Goal: Task Accomplishment & Management: Complete application form

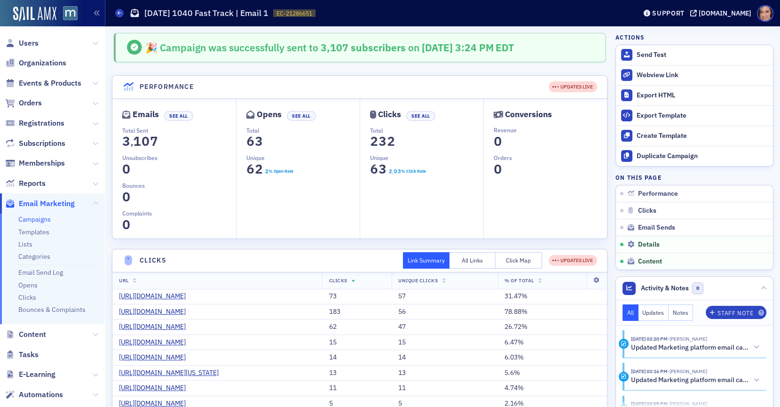
scroll to position [958, 0]
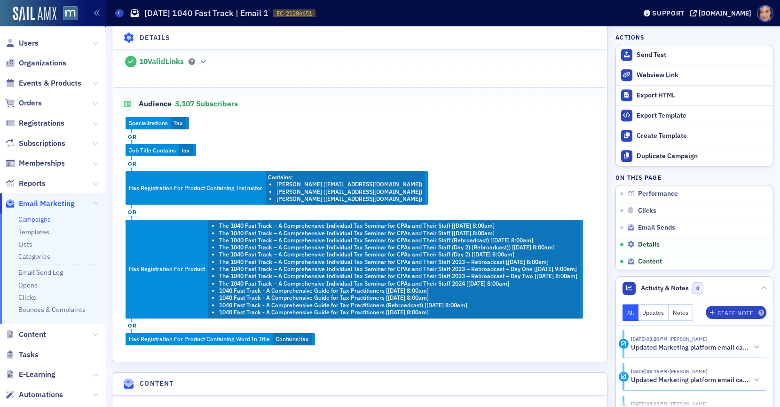
click at [42, 219] on link "Campaigns" at bounding box center [34, 219] width 32 height 8
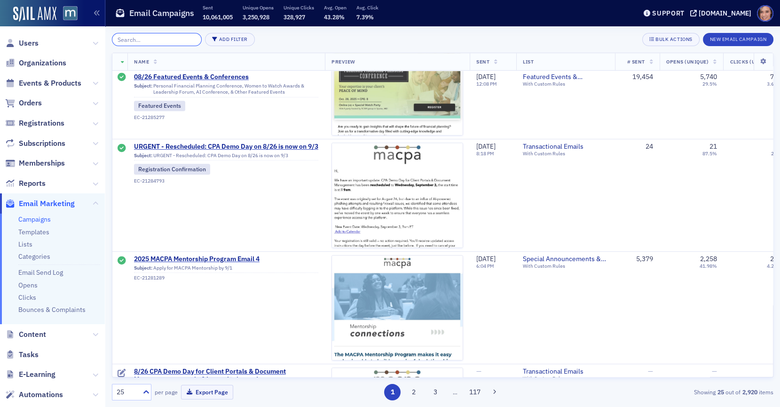
scroll to position [1014, 0]
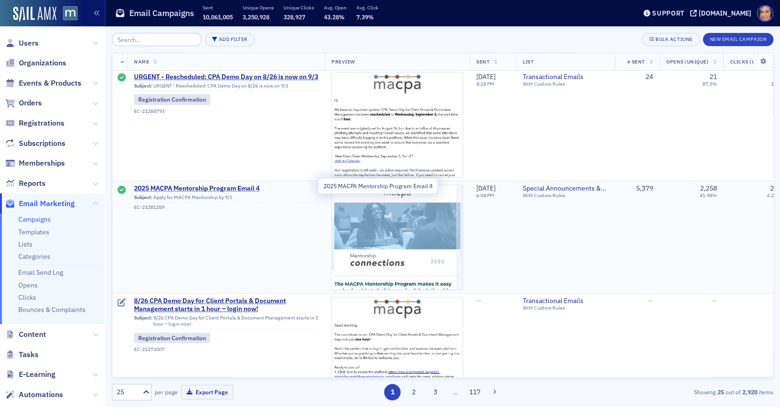
click at [249, 185] on span "2025 MACPA Mentorship Program Email 4" at bounding box center [226, 188] width 184 height 8
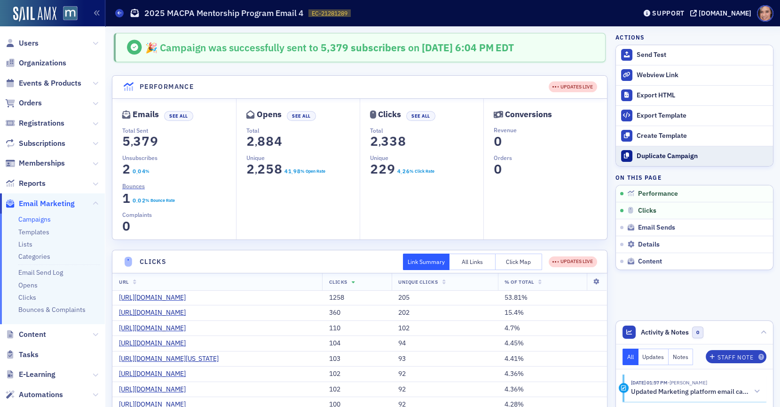
click at [653, 154] on div "Duplicate Campaign" at bounding box center [703, 156] width 132 height 8
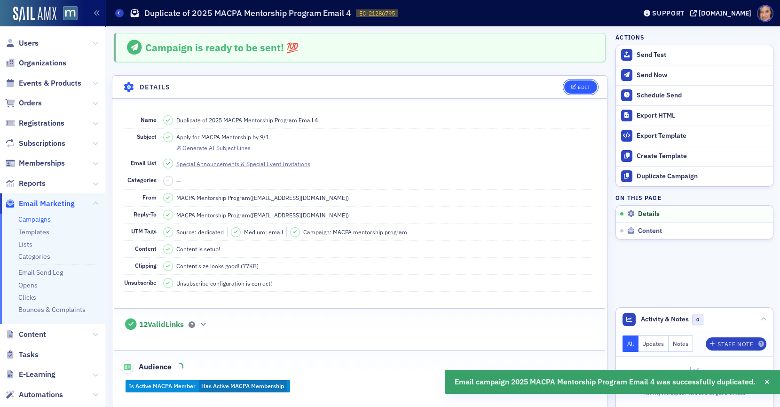
click at [576, 86] on icon "button" at bounding box center [575, 87] width 6 height 5
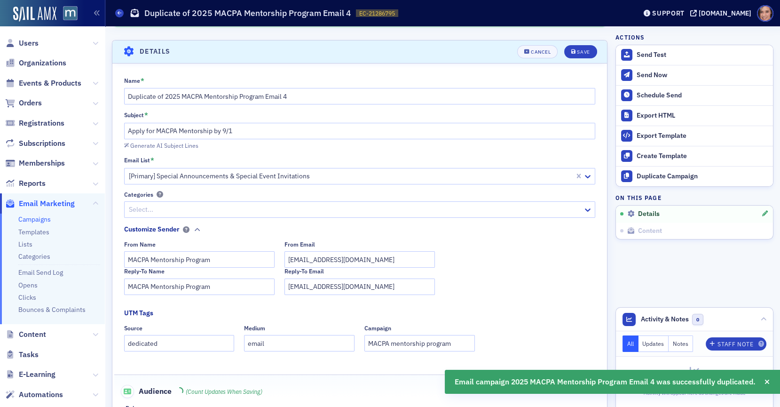
scroll to position [43, 0]
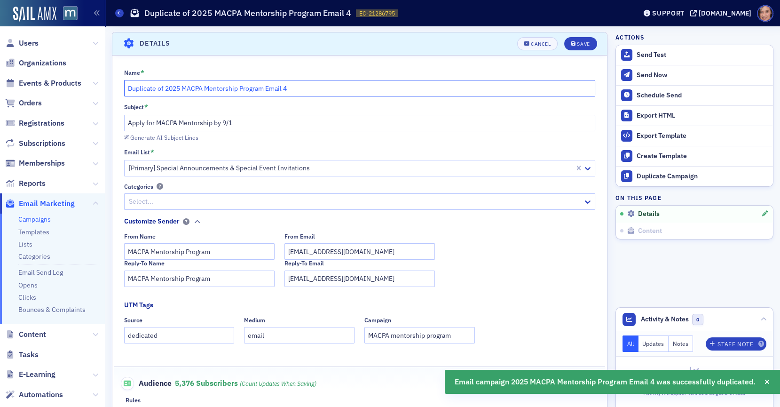
click at [198, 89] on input "Duplicate of 2025 MACPA Mentorship Program Email 4" at bounding box center [360, 88] width 472 height 16
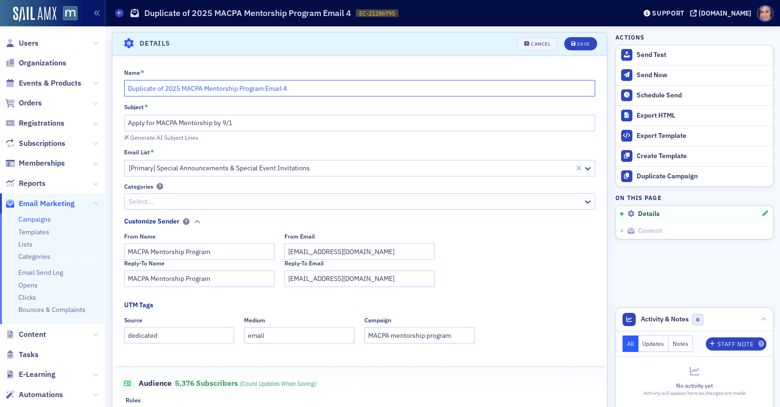
paste input "Message Theme 1: Students, You're Invited [IMA UMD]"
click at [128, 86] on input "Message Theme 1: Students, You're Invited [IMA UMD]" at bounding box center [360, 88] width 472 height 16
click at [191, 88] on input "IMA UMD Networking Event Message Theme 1: Students, You're Invited [IMA UMD]" at bounding box center [360, 88] width 472 height 16
click at [229, 88] on input "IMA UMD Networking Pizza Event Message Theme 1: Students, You're Invited [IMA U…" at bounding box center [360, 88] width 472 height 16
drag, startPoint x: 233, startPoint y: 89, endPoint x: 453, endPoint y: 89, distance: 220.6
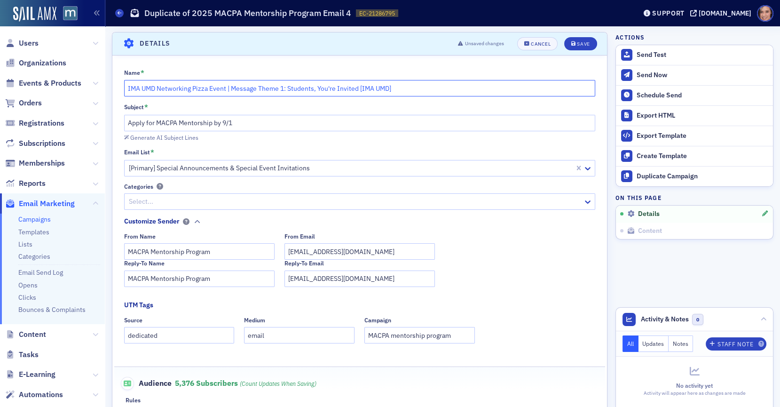
click at [453, 89] on input "IMA UMD Networking Pizza Event | Message Theme 1: Students, You're Invited [IMA…" at bounding box center [360, 88] width 472 height 16
type input "IMA UMD Networking Pizza Event | Email 1"
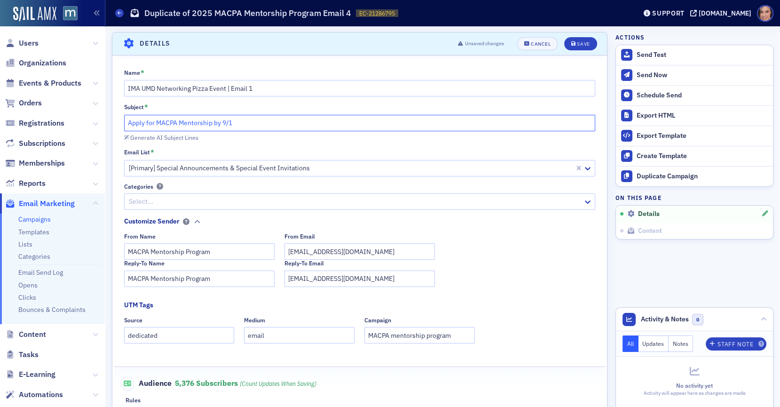
click at [303, 115] on input "Apply for MACPA Mentorship by 9/1" at bounding box center [360, 123] width 472 height 16
click at [275, 125] on input "Apply for MACPA Mentorship by 9/1" at bounding box center [360, 123] width 472 height 16
paste input "🍕 Students + Professionals: Connect Over Pizza on [DATE]"
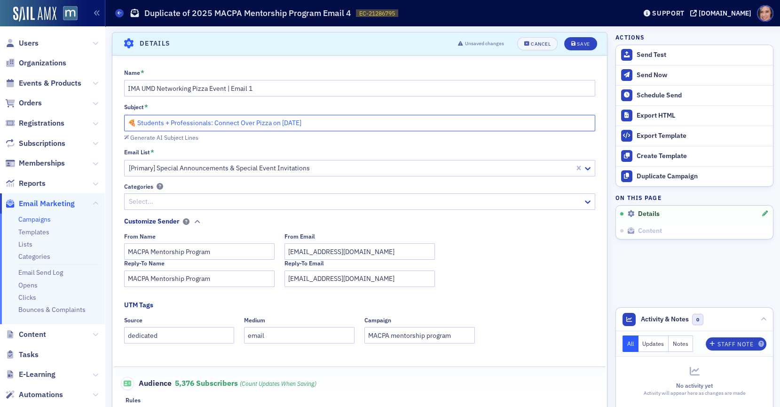
click at [229, 124] on input "🍕 Students + Professionals: Connect Over Pizza on [DATE]" at bounding box center [360, 123] width 472 height 16
drag, startPoint x: 290, startPoint y: 122, endPoint x: 426, endPoint y: 122, distance: 136.0
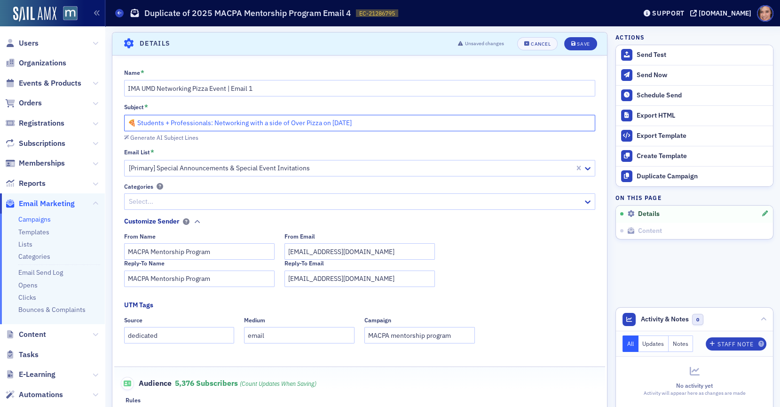
click at [426, 122] on input "🍕 Students + Professionals: Networking with a side of Over Pizza on [DATE]" at bounding box center [360, 123] width 472 height 16
click at [296, 121] on input "🍕 Students + Professionals: Networking with a side of pizza [DATE]" at bounding box center [360, 123] width 472 height 16
paste input "Side of Pizza —"
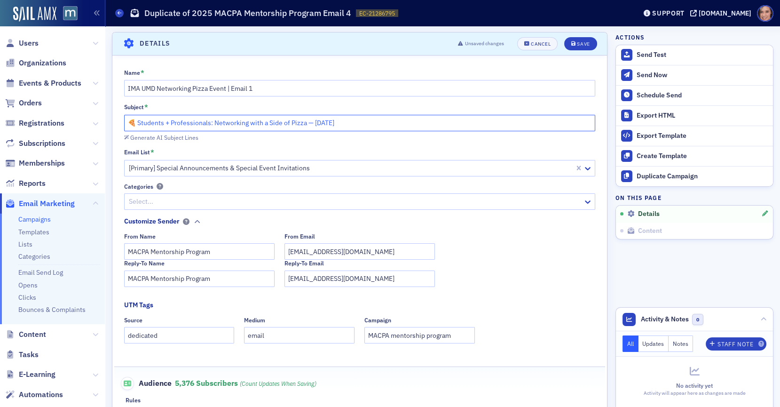
click at [311, 122] on input "🍕 Students + Professionals: Networking with a Side of Pizza — [DATE]" at bounding box center [360, 123] width 472 height 16
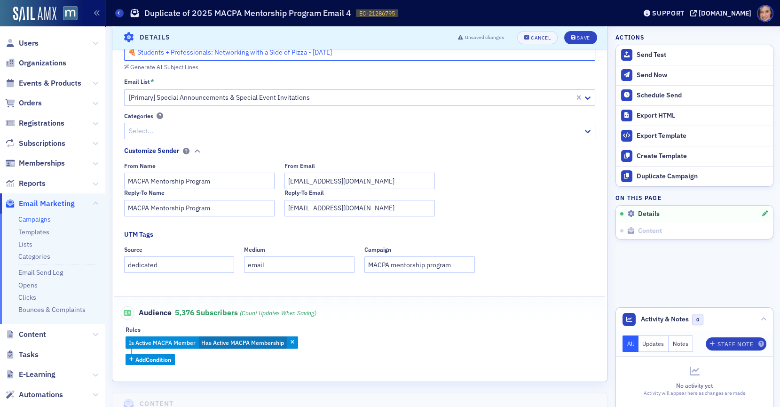
type input "🍕 Students + Professionals: Networking with a Side of Pizza - [DATE]"
drag, startPoint x: 151, startPoint y: 177, endPoint x: 257, endPoint y: 177, distance: 105.8
click at [257, 177] on input "MACPA Mentorship Program" at bounding box center [199, 181] width 151 height 16
type input "MACPA Team"
drag, startPoint x: 152, startPoint y: 207, endPoint x: 285, endPoint y: 206, distance: 132.2
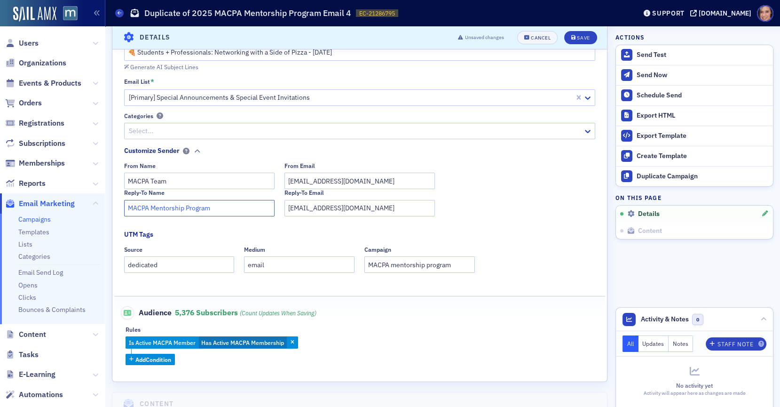
click at [285, 206] on div "Reply-To Name MACPA Mentorship Program Reply-To Email [EMAIL_ADDRESS][DOMAIN_NA…" at bounding box center [360, 202] width 472 height 27
type input "MACPA Team"
click at [160, 180] on input "MACPA Team" at bounding box center [199, 181] width 151 height 16
type input "MACPA"
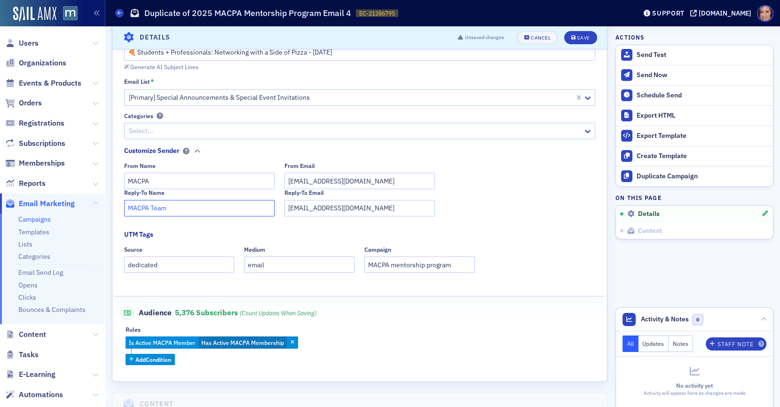
click at [153, 209] on input "MACPA Team" at bounding box center [199, 208] width 151 height 16
type input "MACPA"
drag, startPoint x: 390, startPoint y: 263, endPoint x: 480, endPoint y: 263, distance: 89.4
click at [480, 263] on div "Source dedicated Medium email Campaign MACPA mentorship program" at bounding box center [360, 259] width 472 height 27
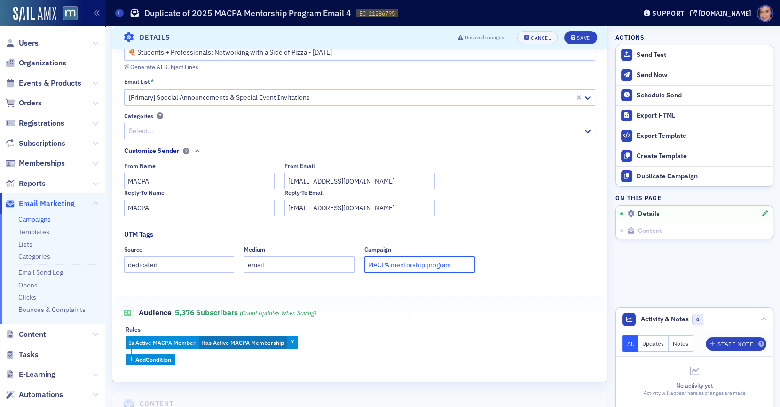
click at [443, 262] on input "MACPA mentorship program" at bounding box center [420, 264] width 111 height 16
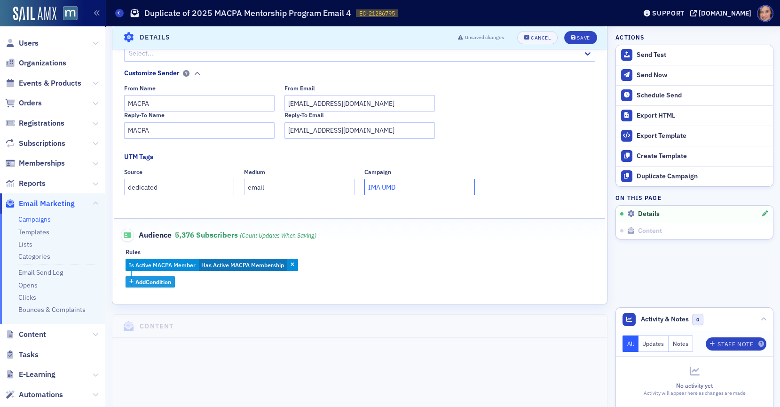
scroll to position [0, 0]
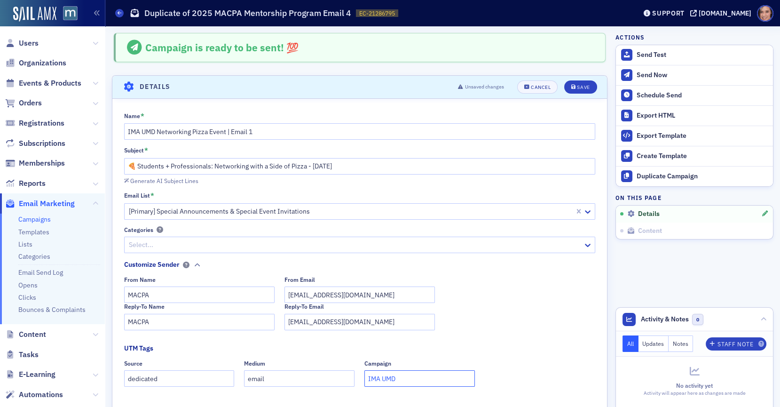
type input "IMA UMD"
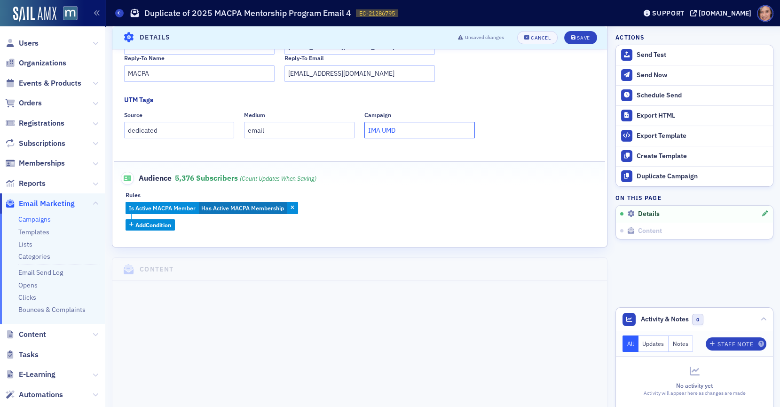
scroll to position [347, 0]
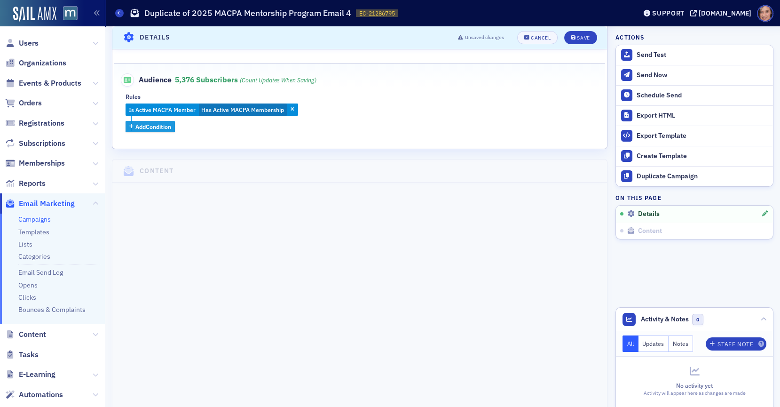
click at [166, 127] on span "Add Condition" at bounding box center [153, 126] width 36 height 8
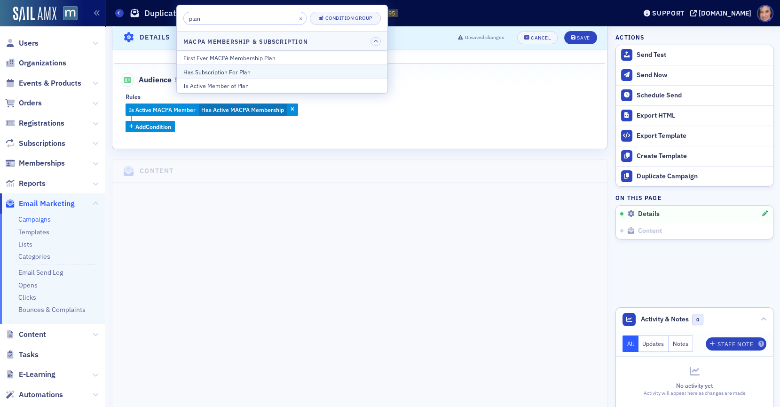
type input "plan"
click at [255, 71] on div "Has Subscription For Plan" at bounding box center [282, 72] width 198 height 8
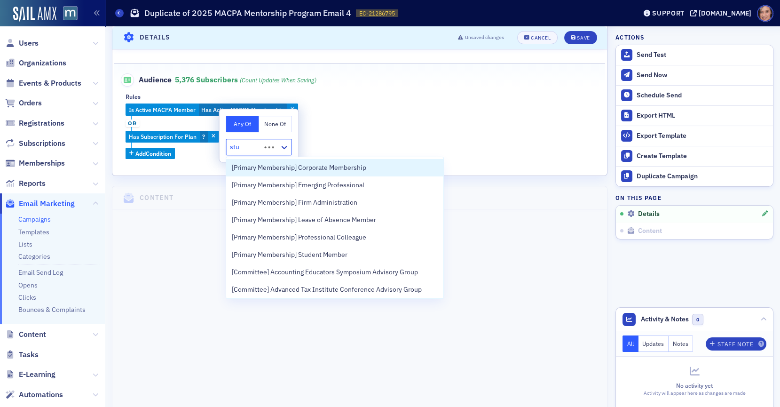
type input "stud"
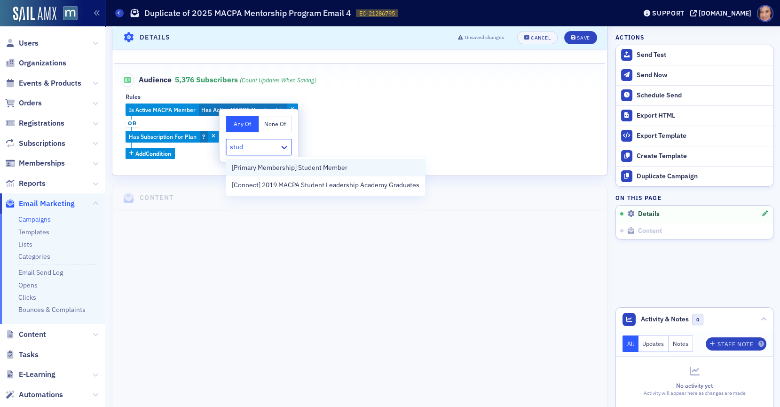
click at [289, 167] on span "[Primary Membership] Student Member" at bounding box center [290, 168] width 116 height 10
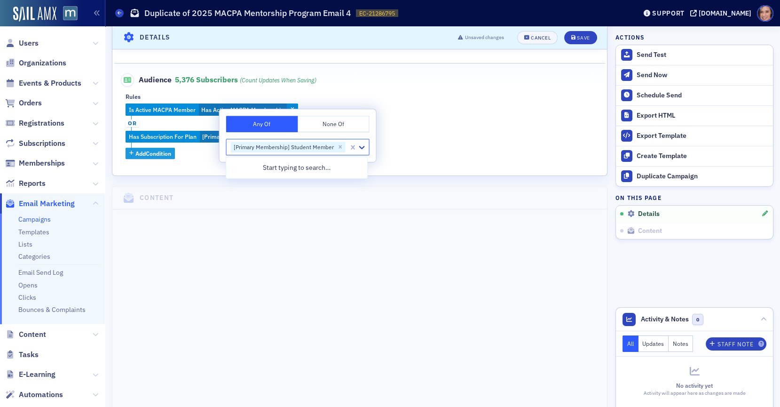
click at [168, 151] on span "Add Condition" at bounding box center [153, 153] width 36 height 8
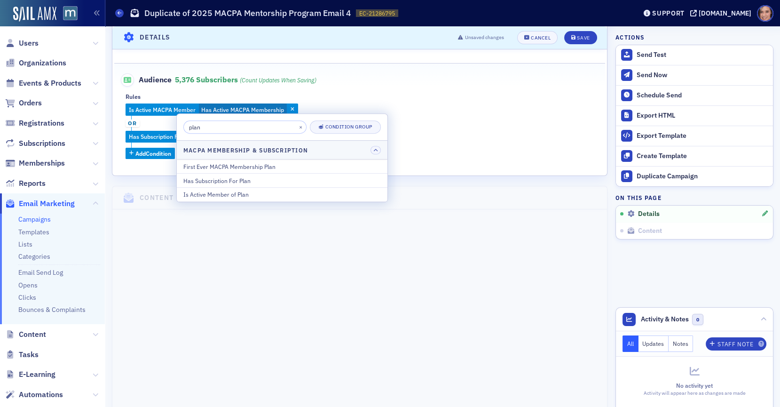
click at [215, 130] on input "plan" at bounding box center [244, 126] width 123 height 13
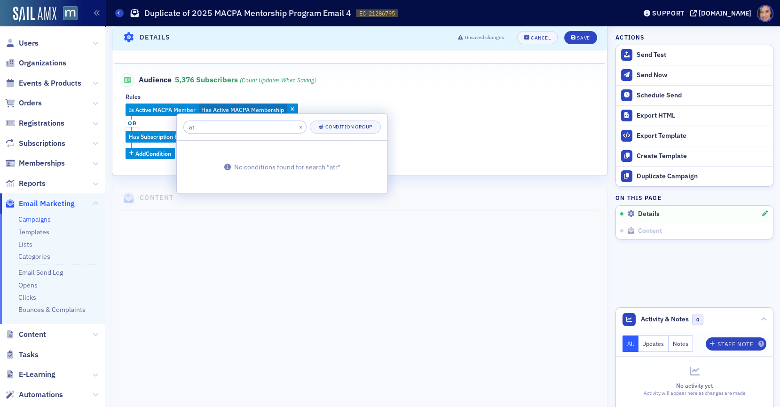
type input "a"
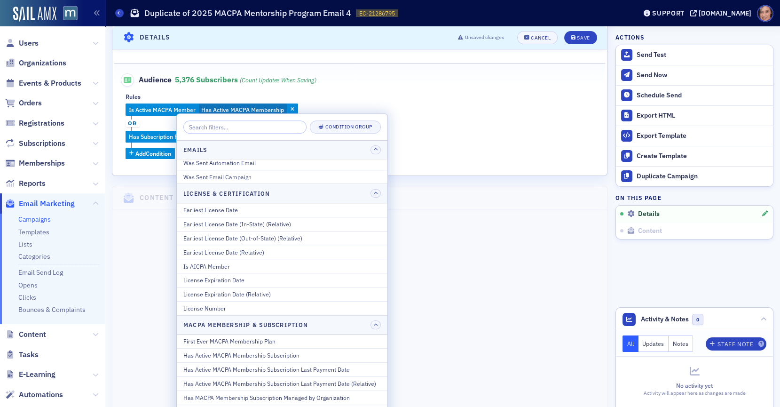
scroll to position [0, 0]
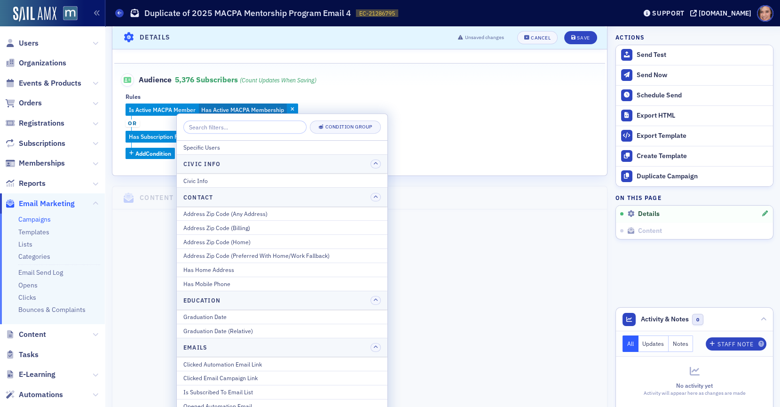
click at [416, 151] on div "Is Active MACPA Member Has Active MACPA Membership or Has Subscription For Plan…" at bounding box center [360, 131] width 469 height 56
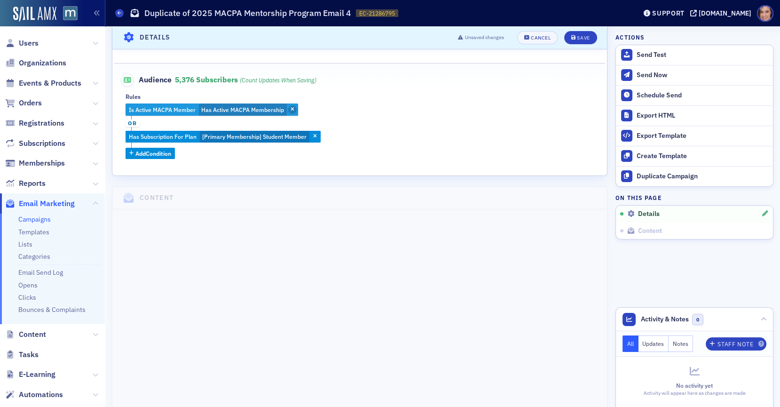
click at [294, 108] on span "button" at bounding box center [292, 109] width 8 height 8
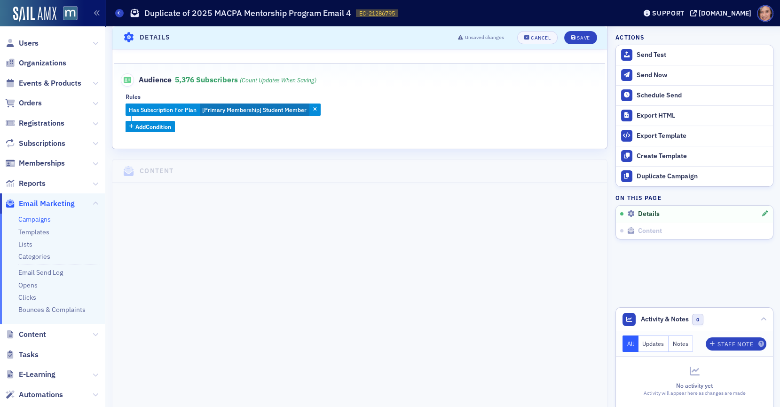
click at [200, 127] on div "Has Subscription For Plan [Primary Membership] Student Member Add Condition" at bounding box center [360, 117] width 469 height 29
click at [159, 126] on span "Add Condition" at bounding box center [153, 126] width 36 height 8
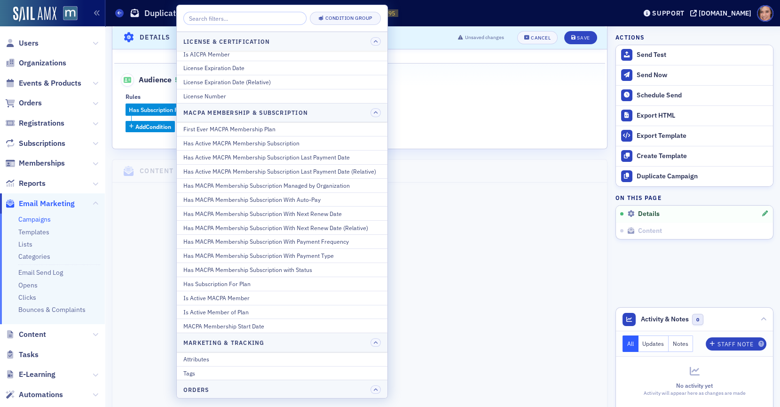
scroll to position [485, 0]
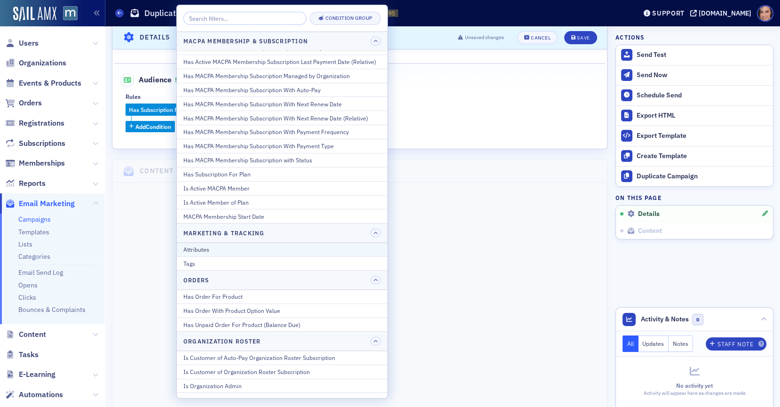
click at [241, 245] on div "Attributes" at bounding box center [282, 249] width 198 height 8
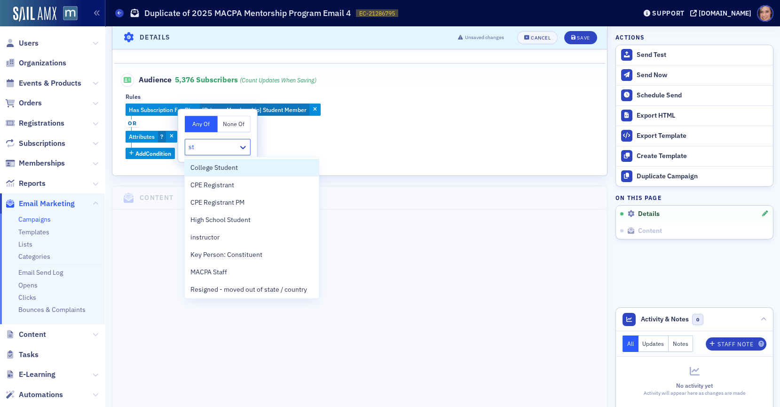
type input "stu"
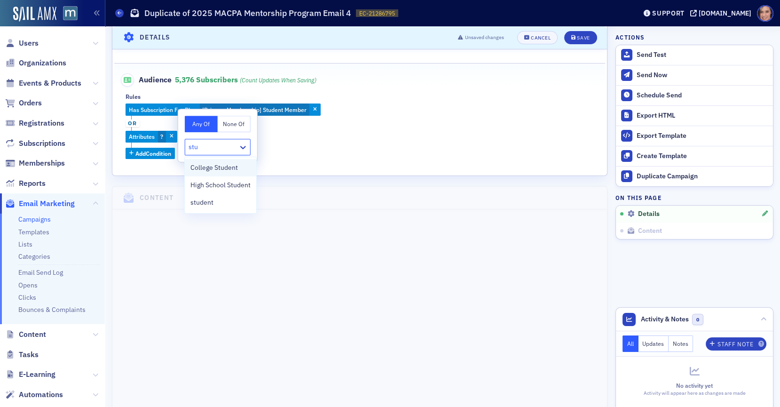
click at [228, 167] on span "College Student" at bounding box center [215, 168] width 48 height 10
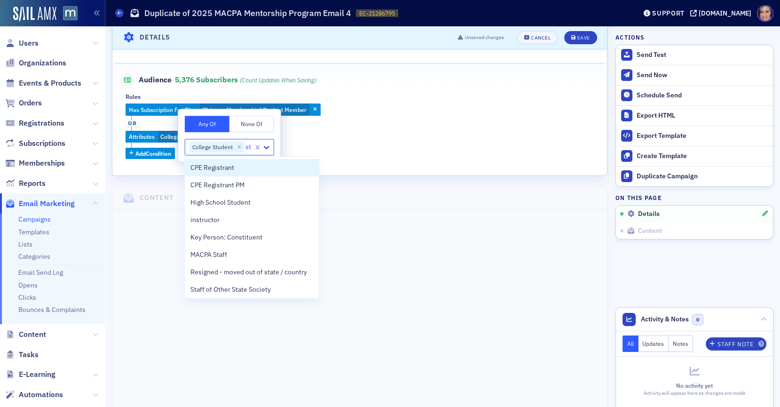
type input "stu"
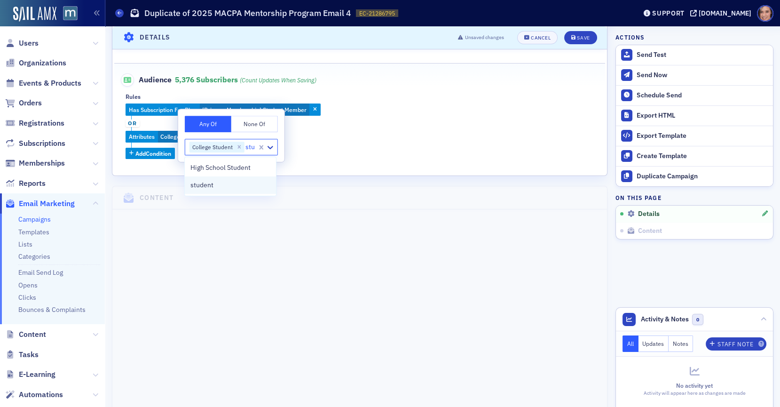
click at [227, 185] on div "student" at bounding box center [231, 185] width 80 height 10
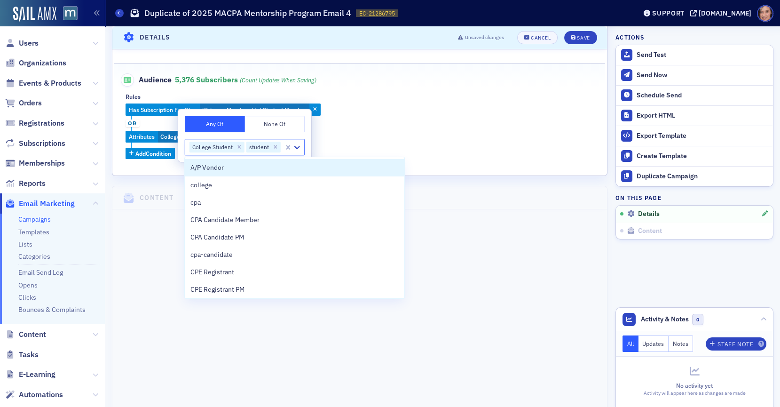
click at [421, 140] on div "Has Subscription For Plan [Primary Membership] Student Member or Attributes Col…" at bounding box center [360, 131] width 469 height 56
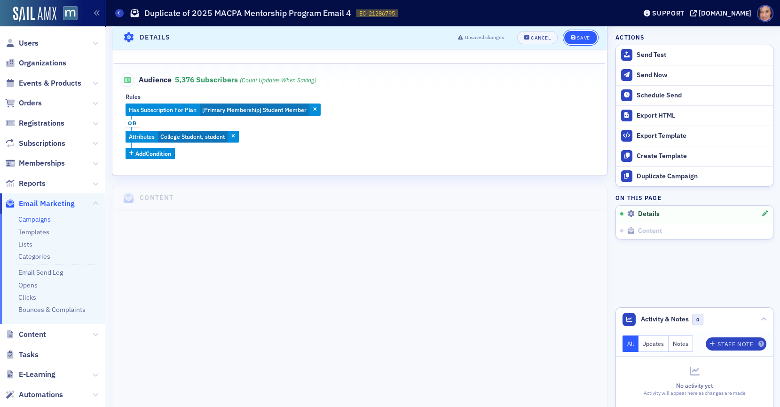
click at [584, 40] on div "Save" at bounding box center [583, 37] width 13 height 5
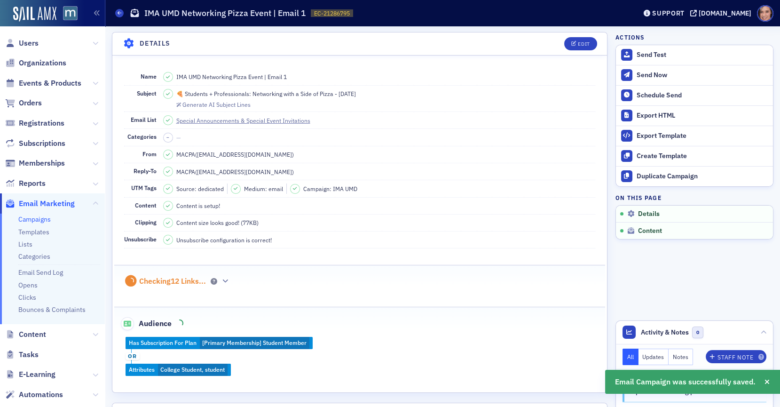
scroll to position [266, 0]
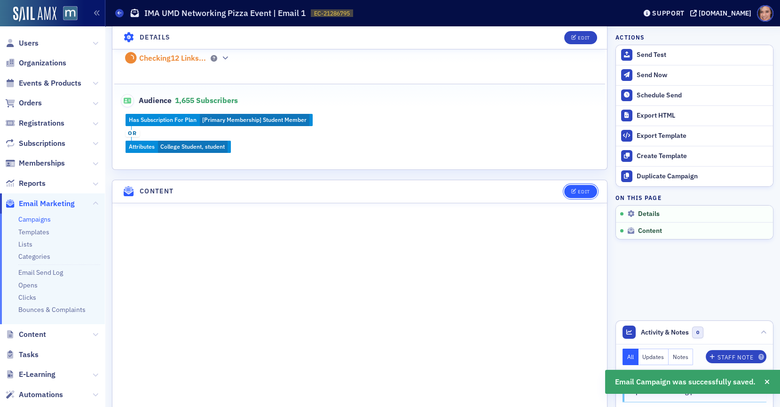
click at [585, 189] on div "Edit" at bounding box center [584, 191] width 12 height 5
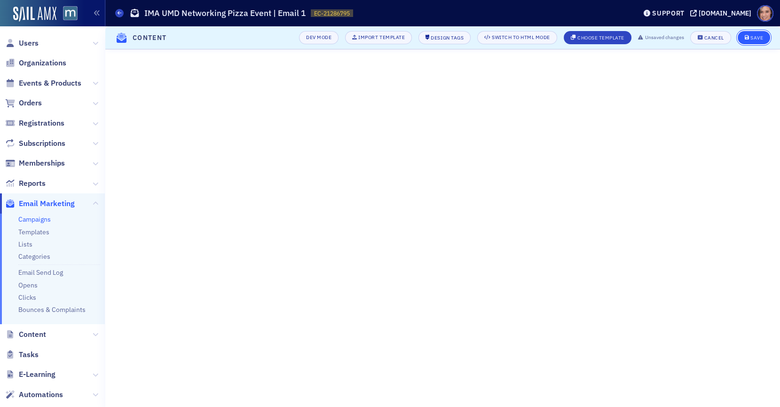
click at [744, 37] on button "Save" at bounding box center [754, 37] width 32 height 13
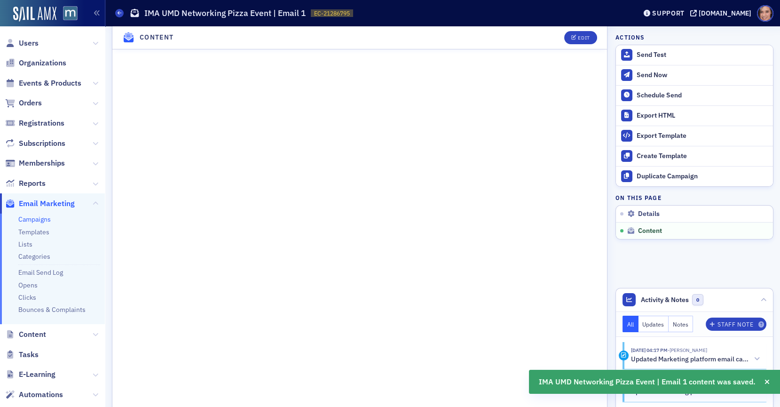
scroll to position [478, 0]
click at [579, 34] on button "Edit" at bounding box center [581, 37] width 32 height 13
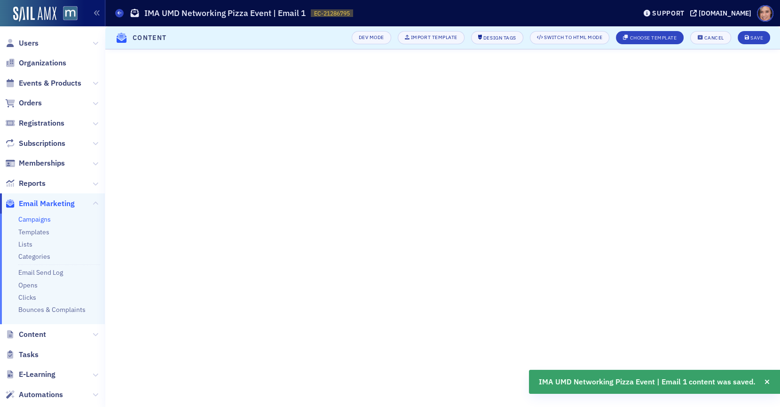
scroll to position [40, 0]
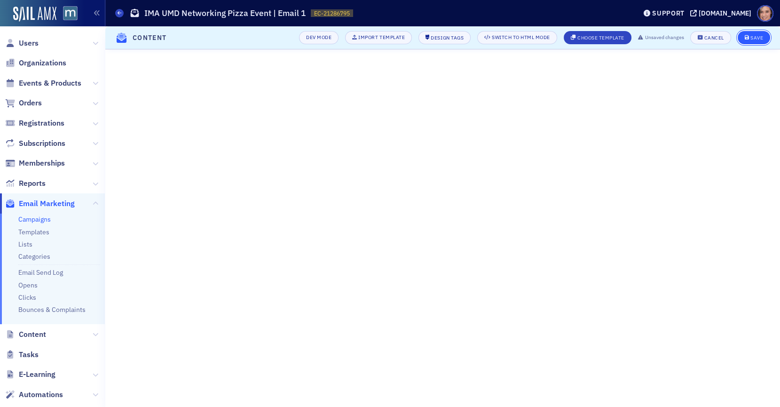
click at [747, 39] on icon "submit" at bounding box center [747, 37] width 5 height 5
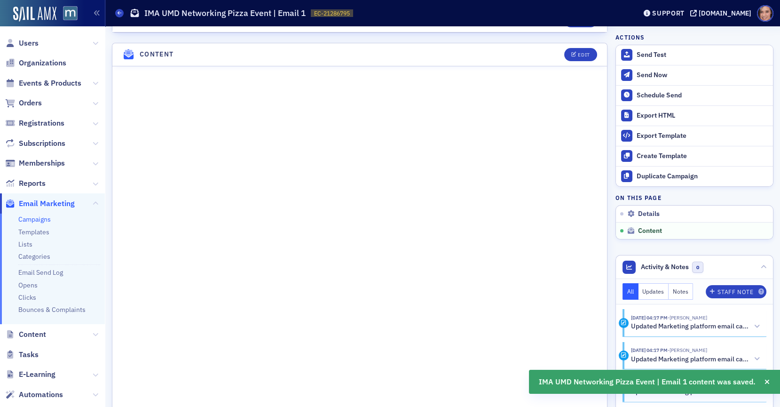
scroll to position [410, 0]
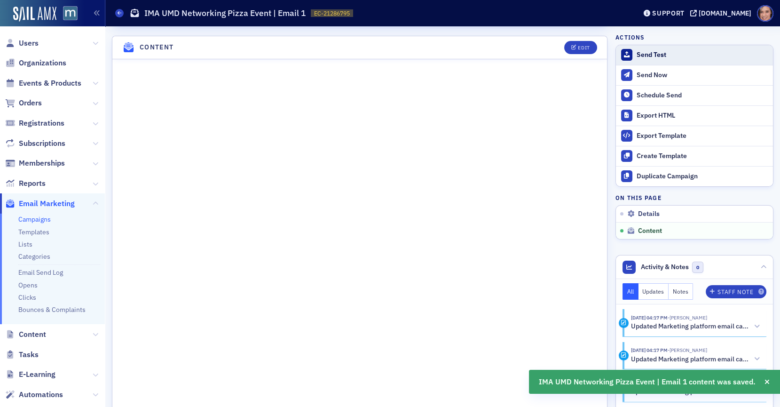
click at [661, 51] on div "Send Test" at bounding box center [703, 55] width 132 height 8
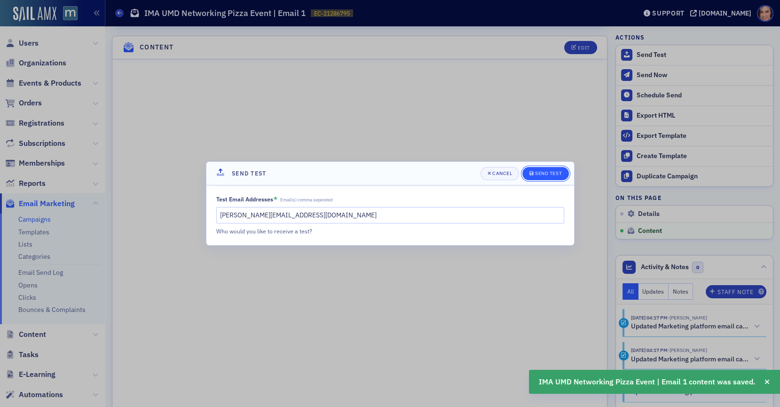
click at [539, 175] on div "Send Test" at bounding box center [548, 173] width 27 height 5
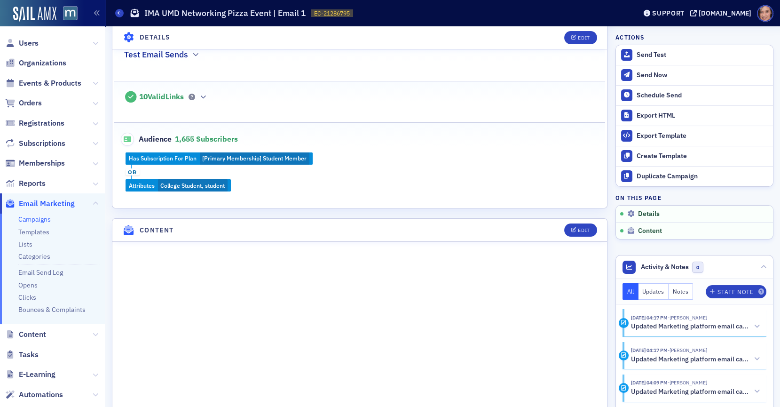
scroll to position [0, 0]
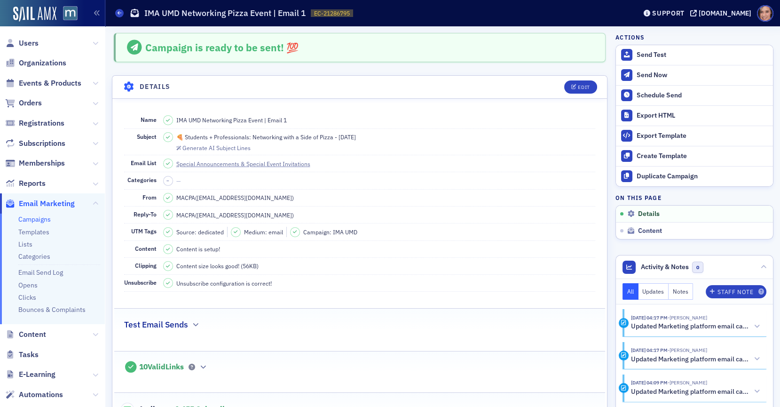
click at [42, 221] on link "Campaigns" at bounding box center [34, 219] width 32 height 8
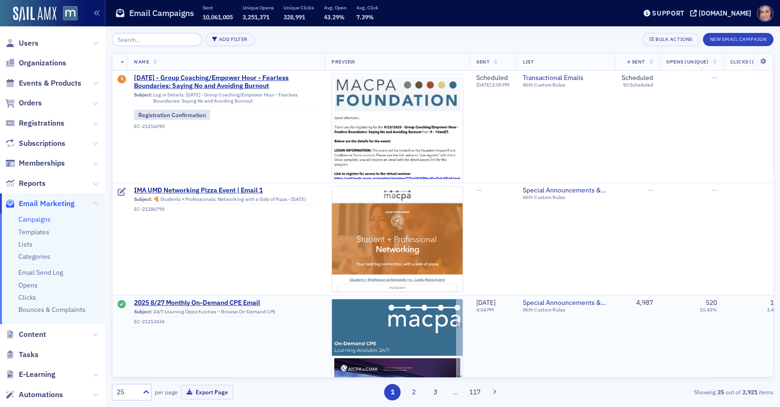
scroll to position [48, 0]
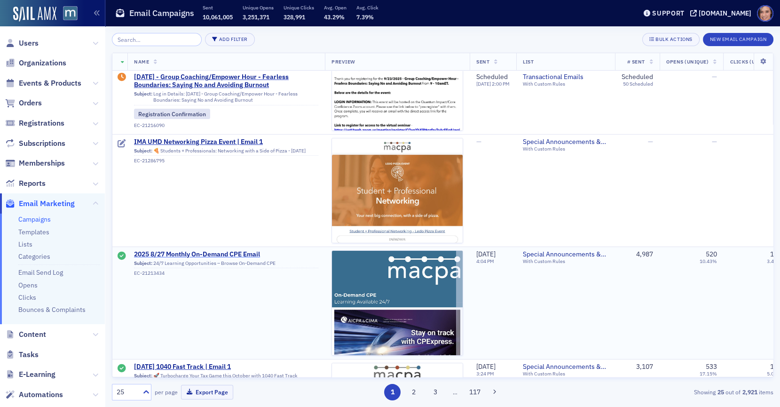
click at [252, 254] on span "2025 8/27 Monthly On-Demand CPE Email" at bounding box center [226, 254] width 184 height 8
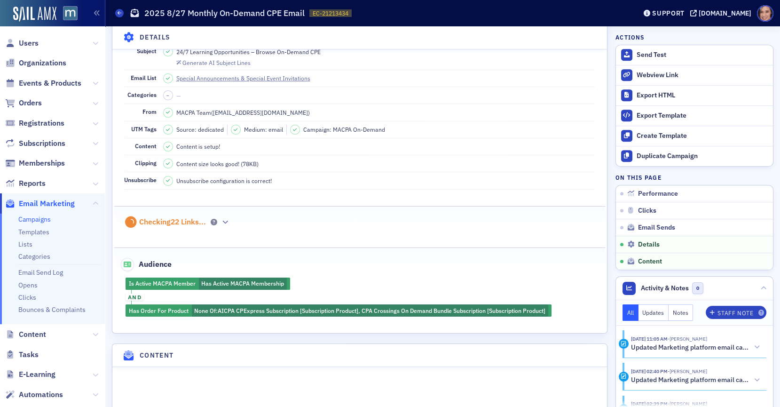
scroll to position [912, 0]
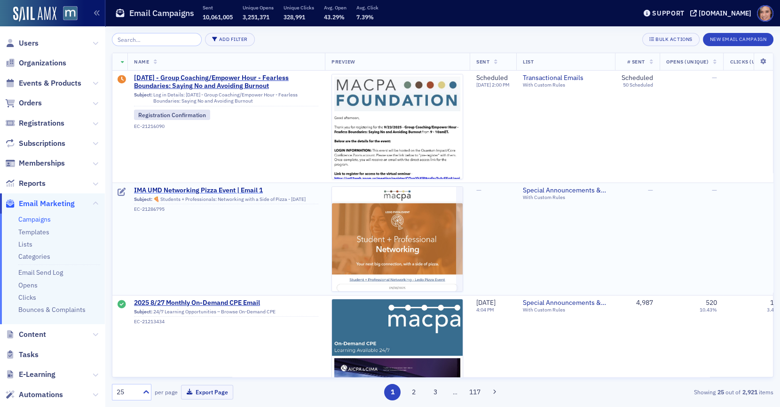
click at [244, 188] on span "IMA UMD Networking Pizza Event | Email 1" at bounding box center [226, 190] width 184 height 8
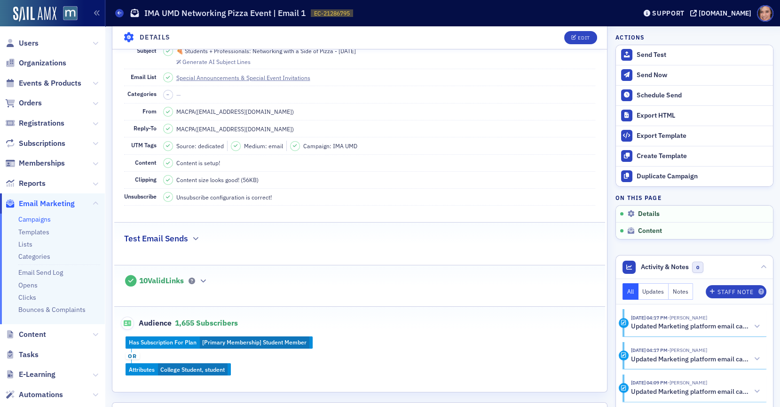
scroll to position [200, 0]
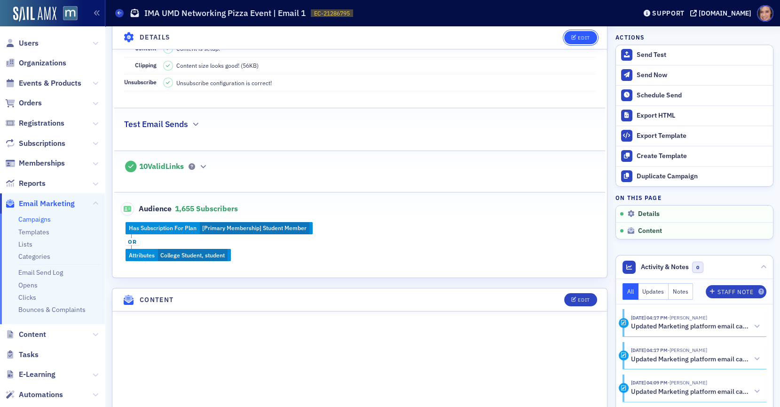
click at [589, 40] on div "Edit" at bounding box center [584, 37] width 12 height 5
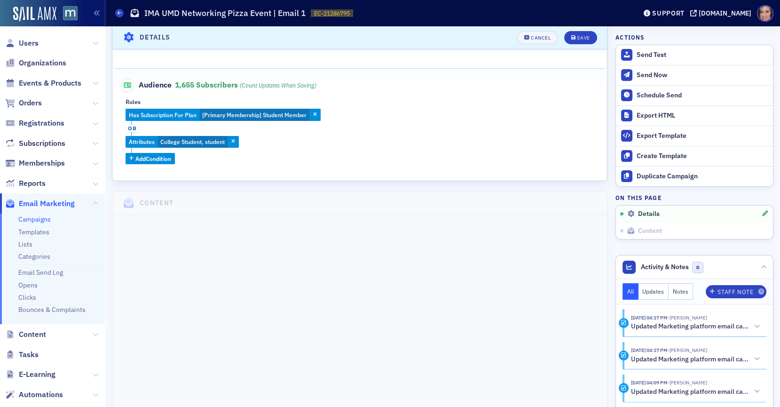
scroll to position [362, 0]
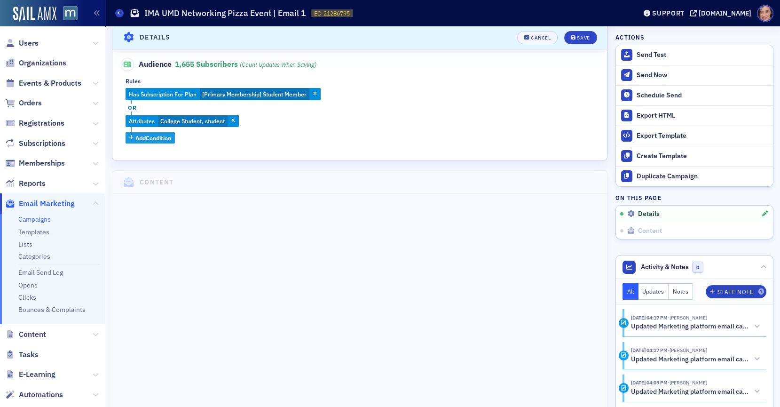
click at [163, 139] on span "Add Condition" at bounding box center [153, 138] width 36 height 8
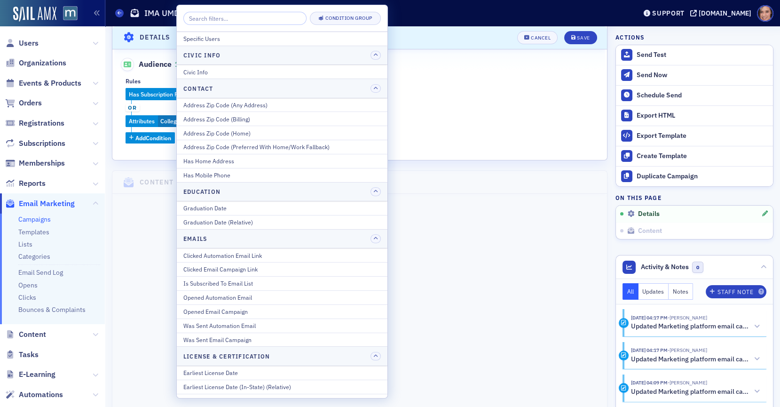
click at [450, 86] on div "Rules Has Subscription For Plan [Primary Membership] Student Member or Attribut…" at bounding box center [360, 111] width 469 height 66
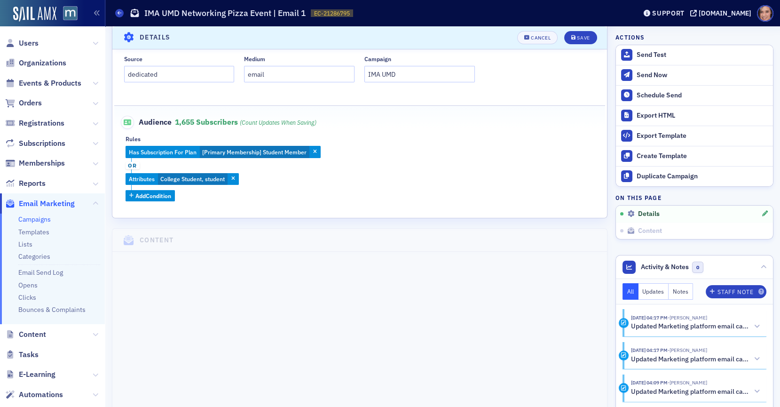
scroll to position [301, 0]
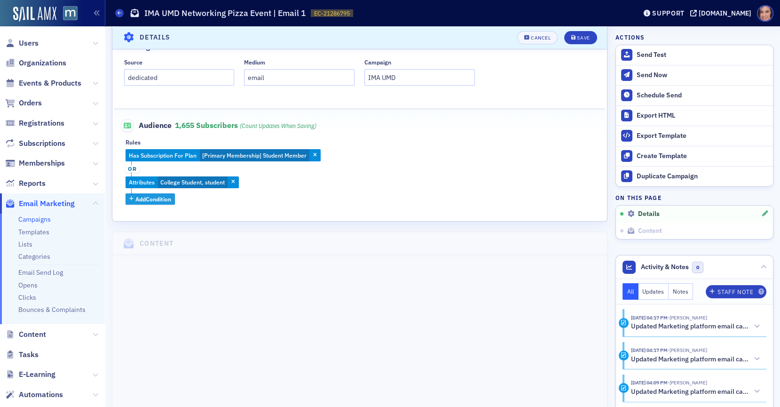
click at [145, 197] on span "Add Condition" at bounding box center [153, 199] width 36 height 8
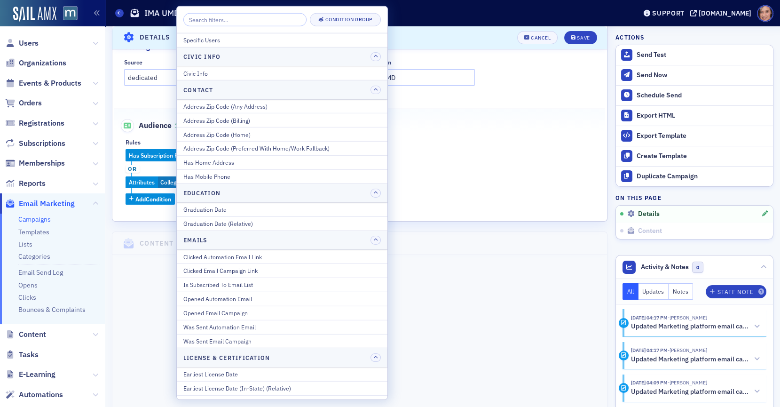
click at [276, 15] on input "search" at bounding box center [244, 19] width 123 height 13
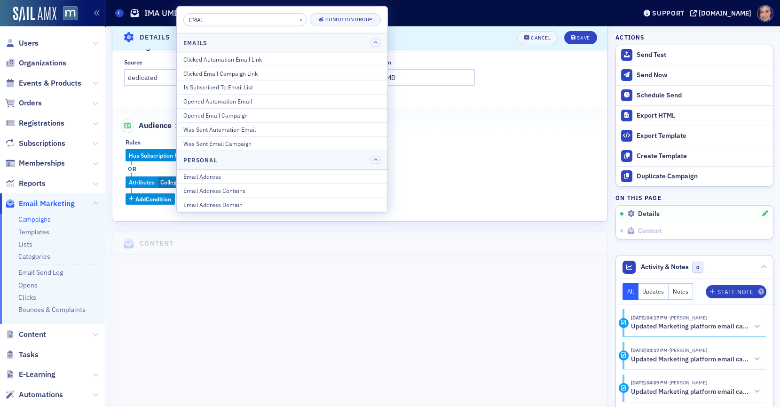
type input "EMAI"
click at [159, 163] on div "Has Subscription For Plan [Primary Membership] Student Member or Attributes Col…" at bounding box center [360, 177] width 469 height 56
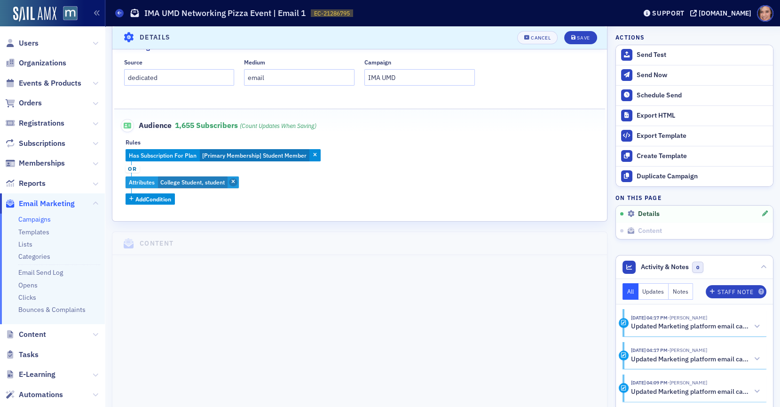
click at [232, 181] on icon "button" at bounding box center [233, 182] width 4 height 5
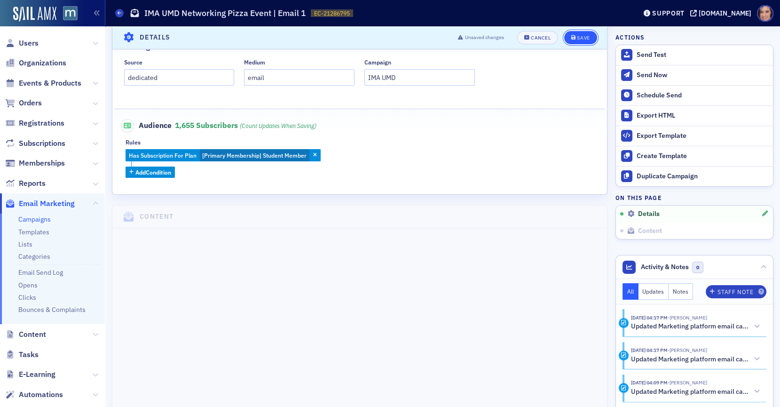
click at [580, 32] on button "Save" at bounding box center [581, 37] width 32 height 13
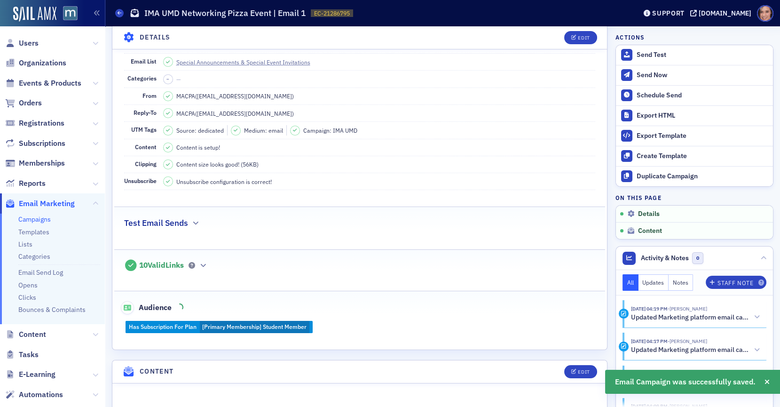
scroll to position [212, 0]
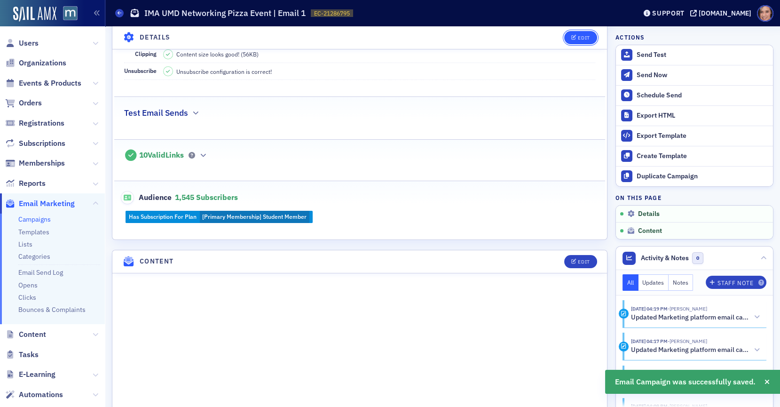
click at [577, 37] on span "Edit" at bounding box center [581, 37] width 18 height 5
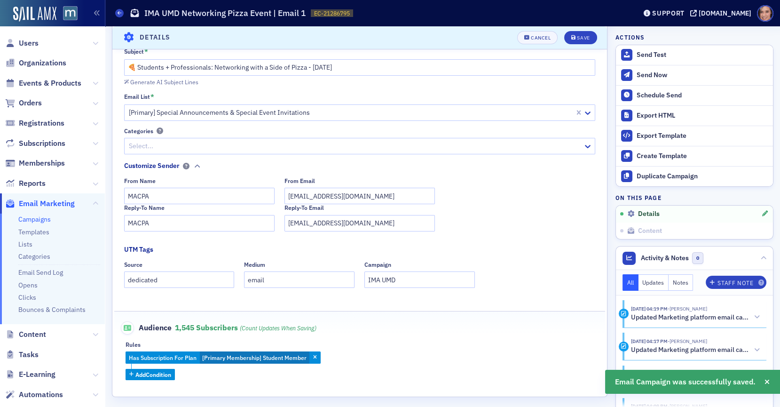
scroll to position [113, 0]
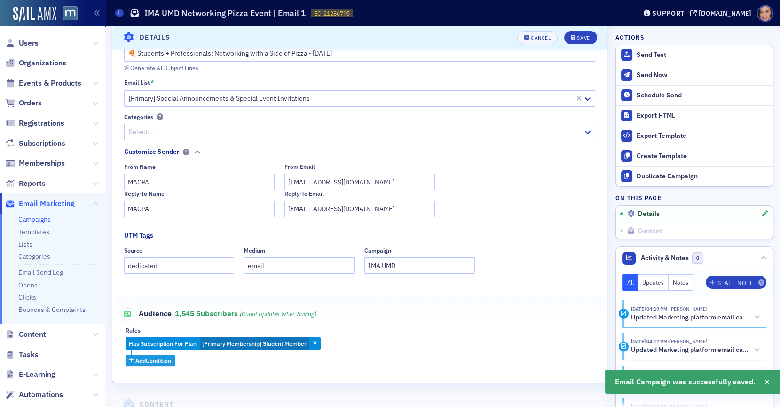
click at [154, 363] on span "Add Condition" at bounding box center [153, 360] width 36 height 8
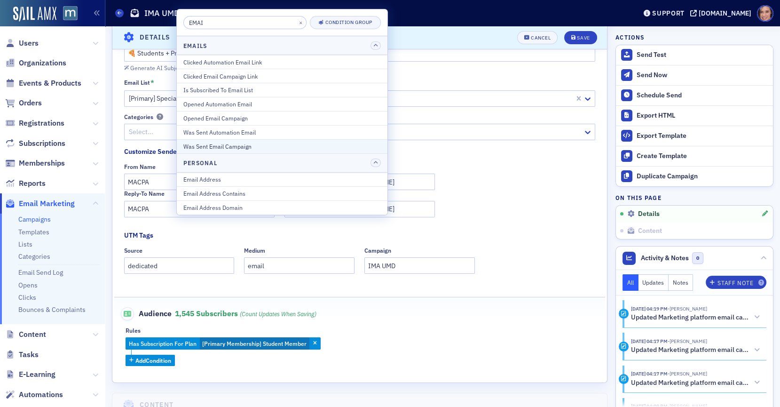
type input "EMAI"
click at [231, 144] on div "Was Sent Email Campaign" at bounding box center [282, 146] width 198 height 8
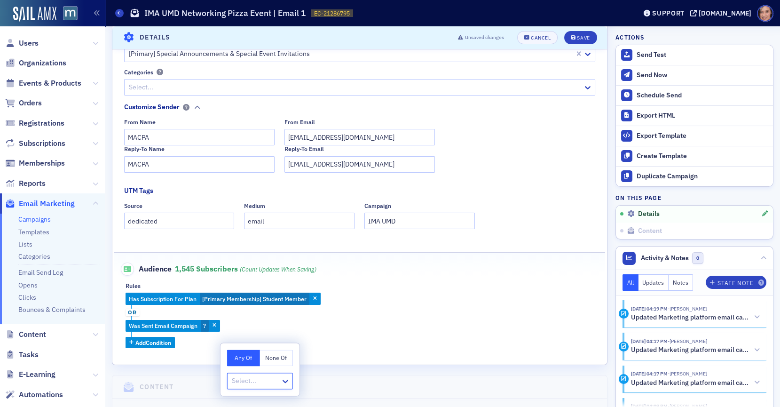
scroll to position [159, 0]
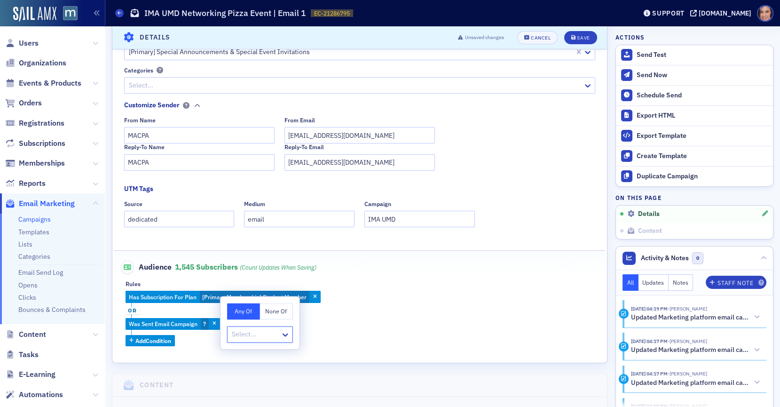
click at [269, 315] on button "None Of" at bounding box center [276, 311] width 33 height 16
click at [256, 339] on div at bounding box center [255, 334] width 49 height 12
type input "C"
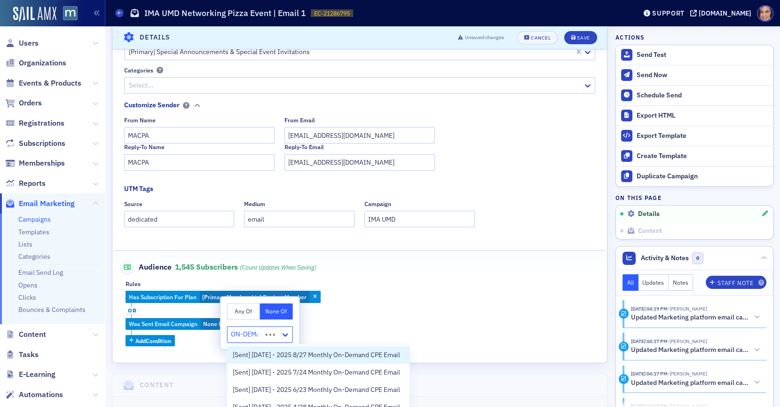
type input "ON-DEMAN"
click at [314, 355] on span "[Sent] [DATE] - 2025 8/27 Monthly On-Demand CPE Email" at bounding box center [316, 355] width 167 height 10
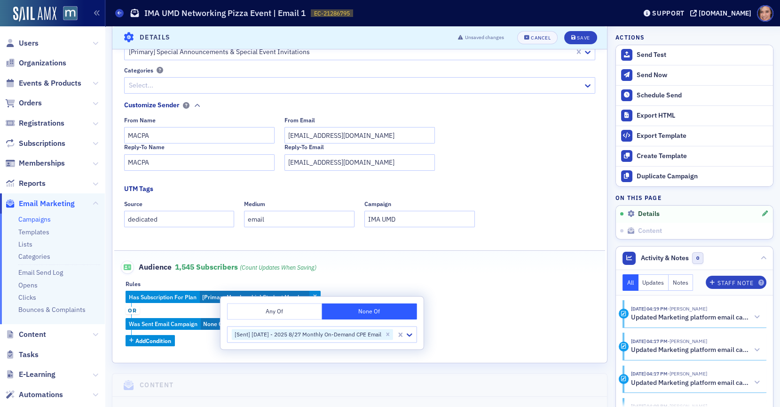
click at [159, 310] on div "Has Subscription For Plan [Primary Membership] Student Member or Was Sent Email…" at bounding box center [360, 319] width 469 height 56
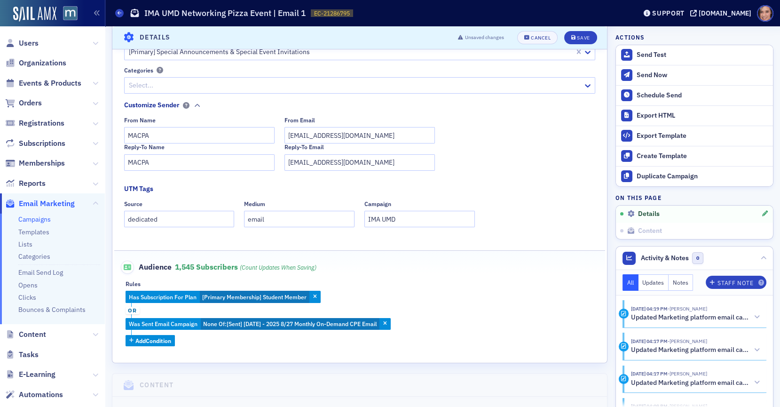
click at [135, 308] on span "or" at bounding box center [133, 311] width 14 height 8
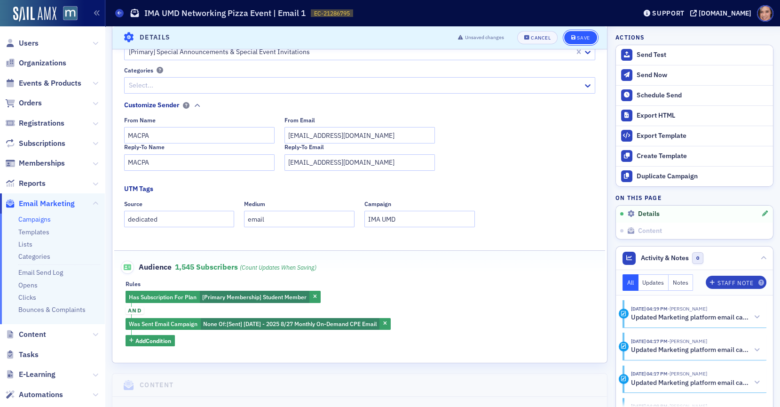
click at [582, 40] on button "Save" at bounding box center [581, 37] width 32 height 13
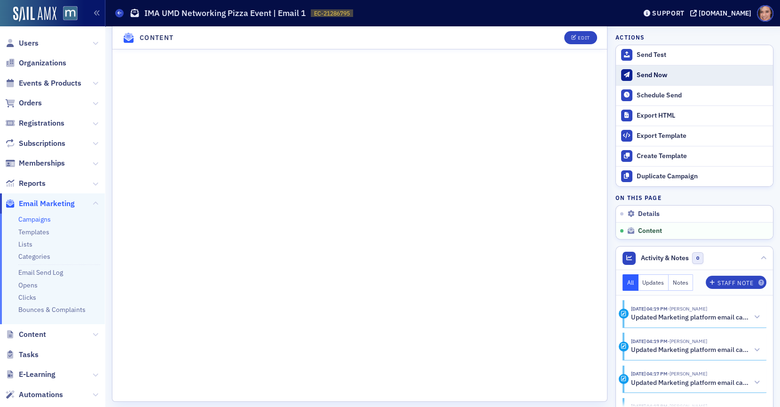
scroll to position [563, 0]
click at [643, 74] on div "Send Now" at bounding box center [703, 75] width 132 height 8
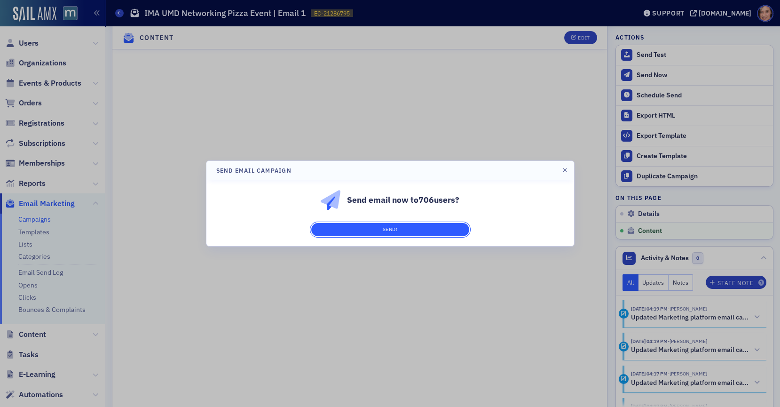
click at [439, 228] on button "Send!" at bounding box center [390, 229] width 158 height 13
